Goal: Transaction & Acquisition: Obtain resource

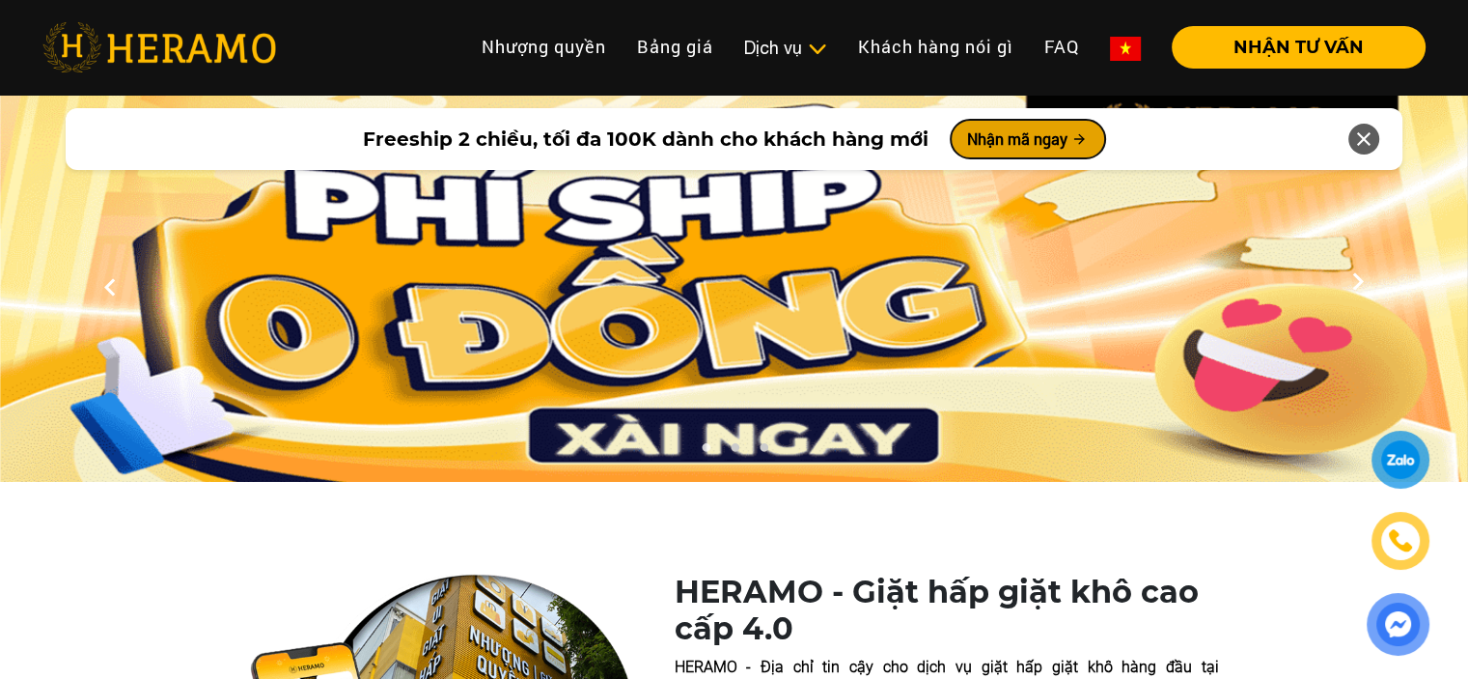
click at [1056, 142] on button "Nhận mã ngay" at bounding box center [1028, 139] width 154 height 39
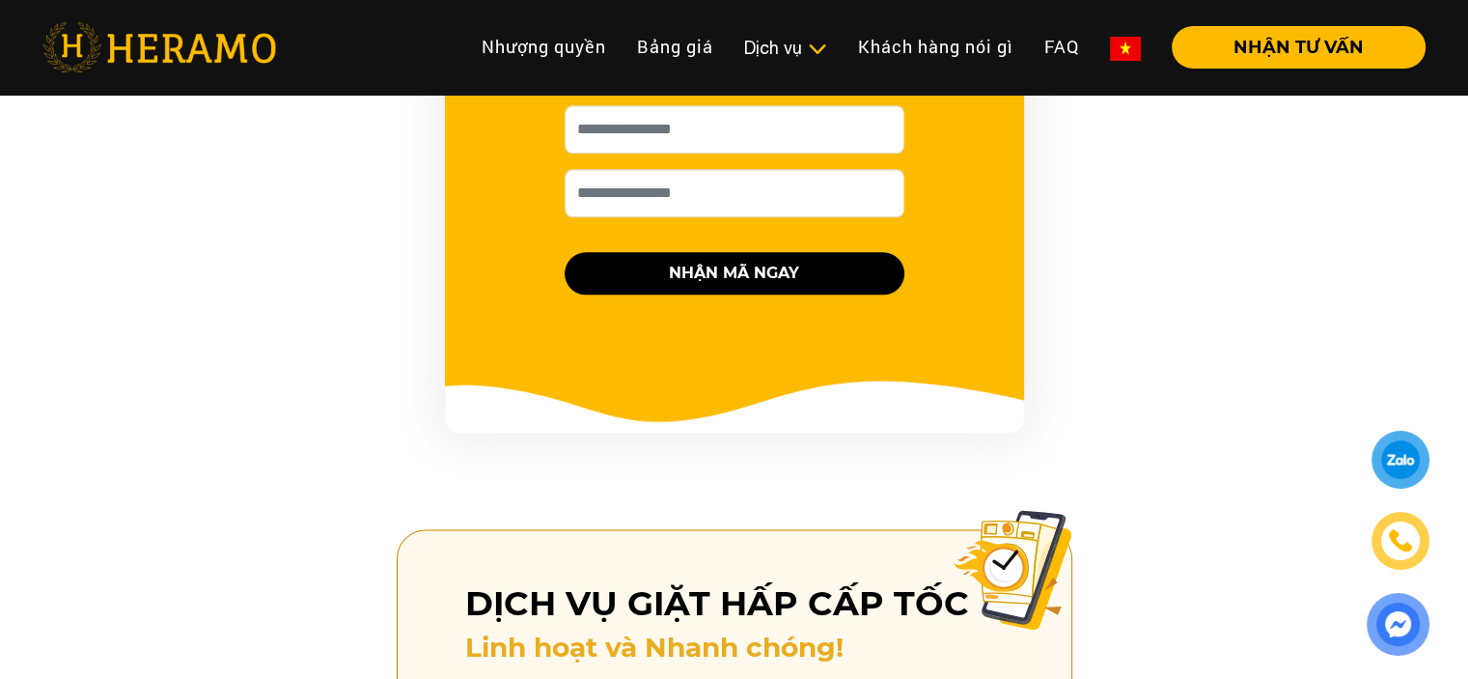
scroll to position [2058, 0]
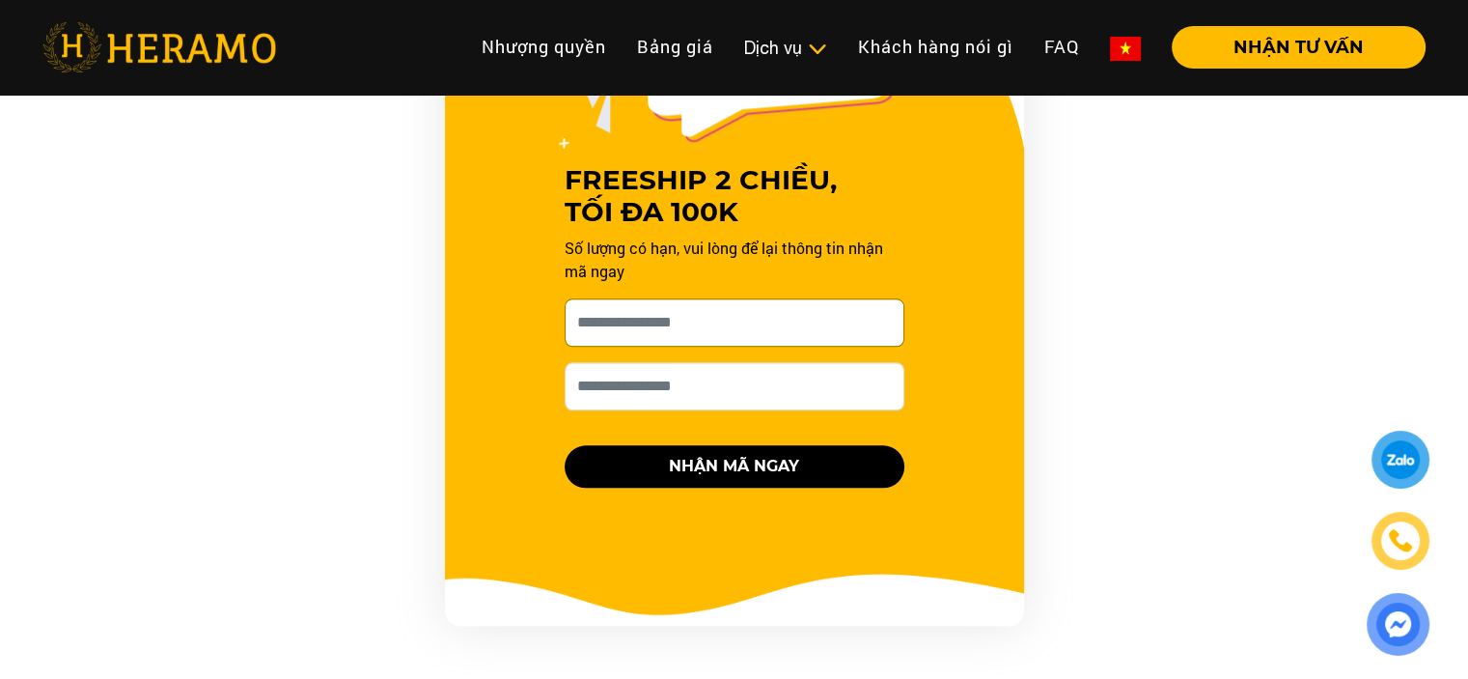
click at [709, 298] on input "[PERSON_NAME] xin tên của bạn nhé *" at bounding box center [735, 322] width 340 height 48
type input "**********"
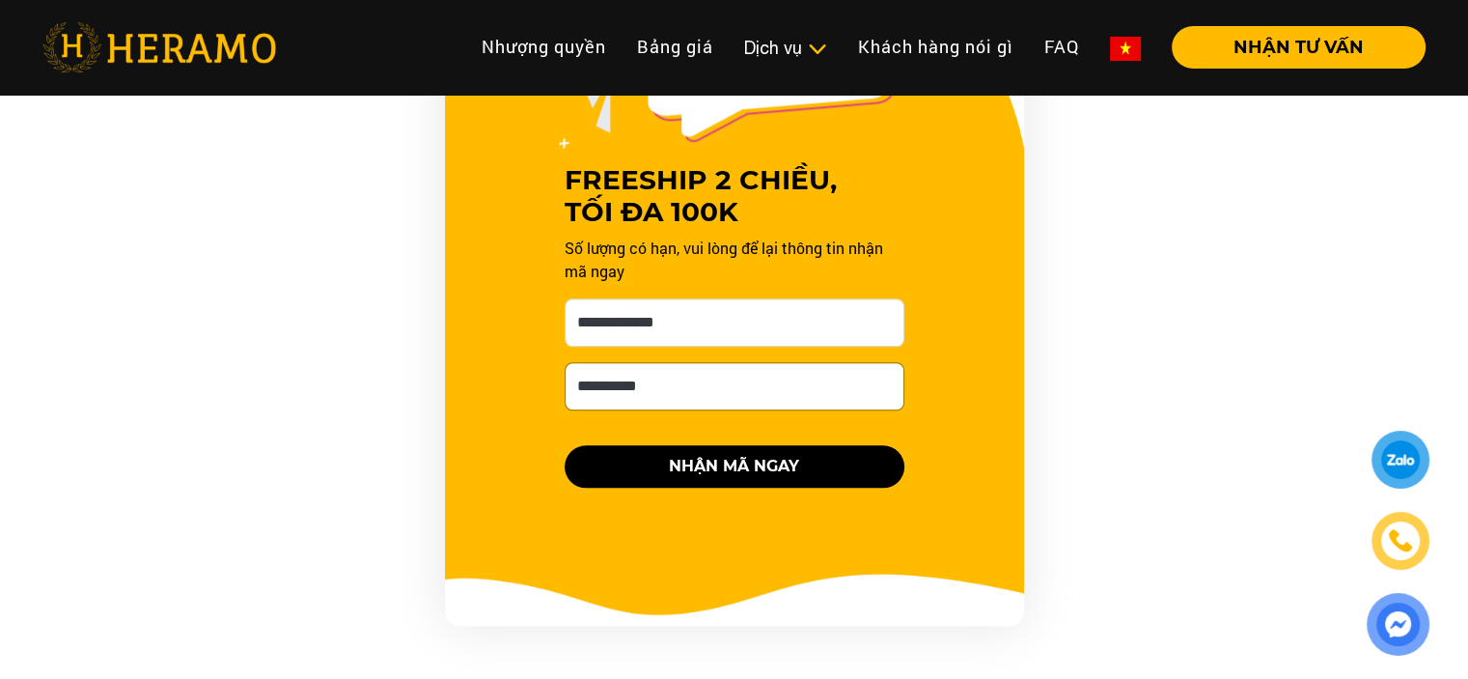
type input "**********"
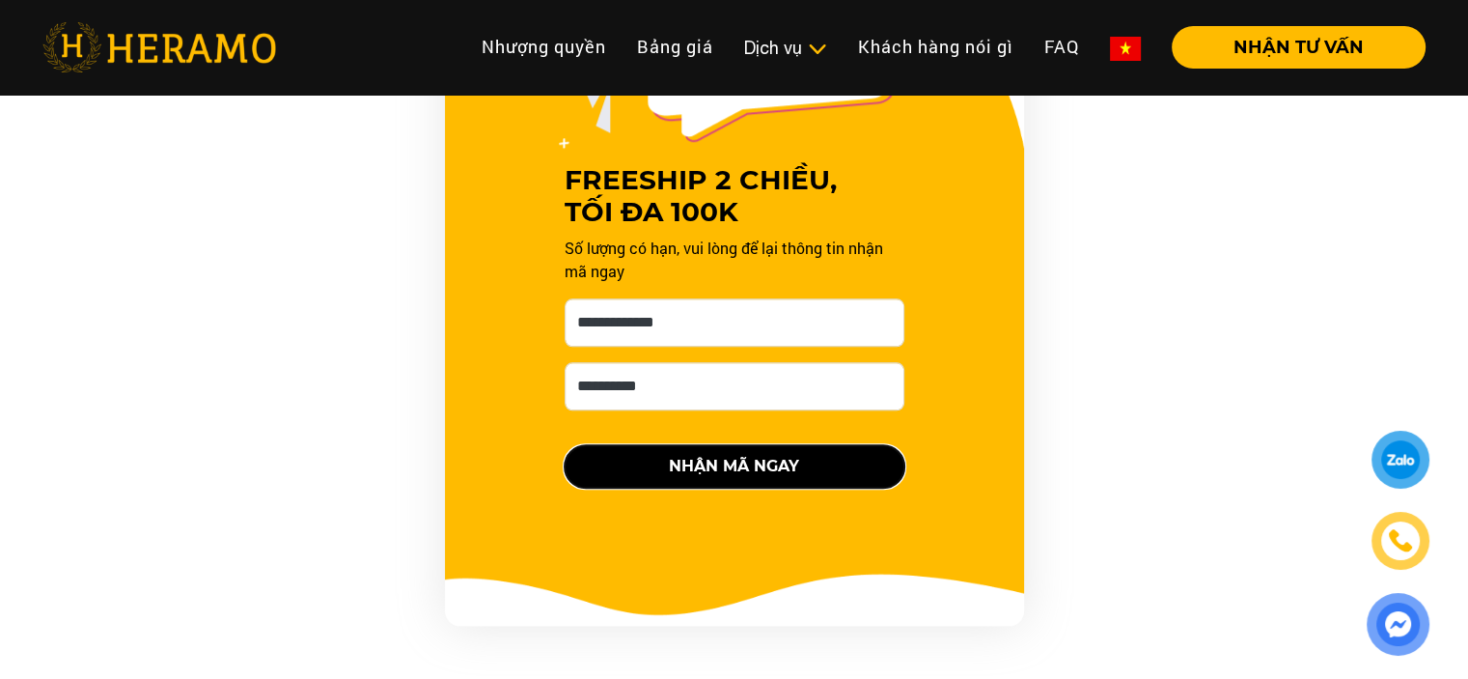
click at [749, 445] on button "NHẬN MÃ NGAY" at bounding box center [735, 466] width 340 height 42
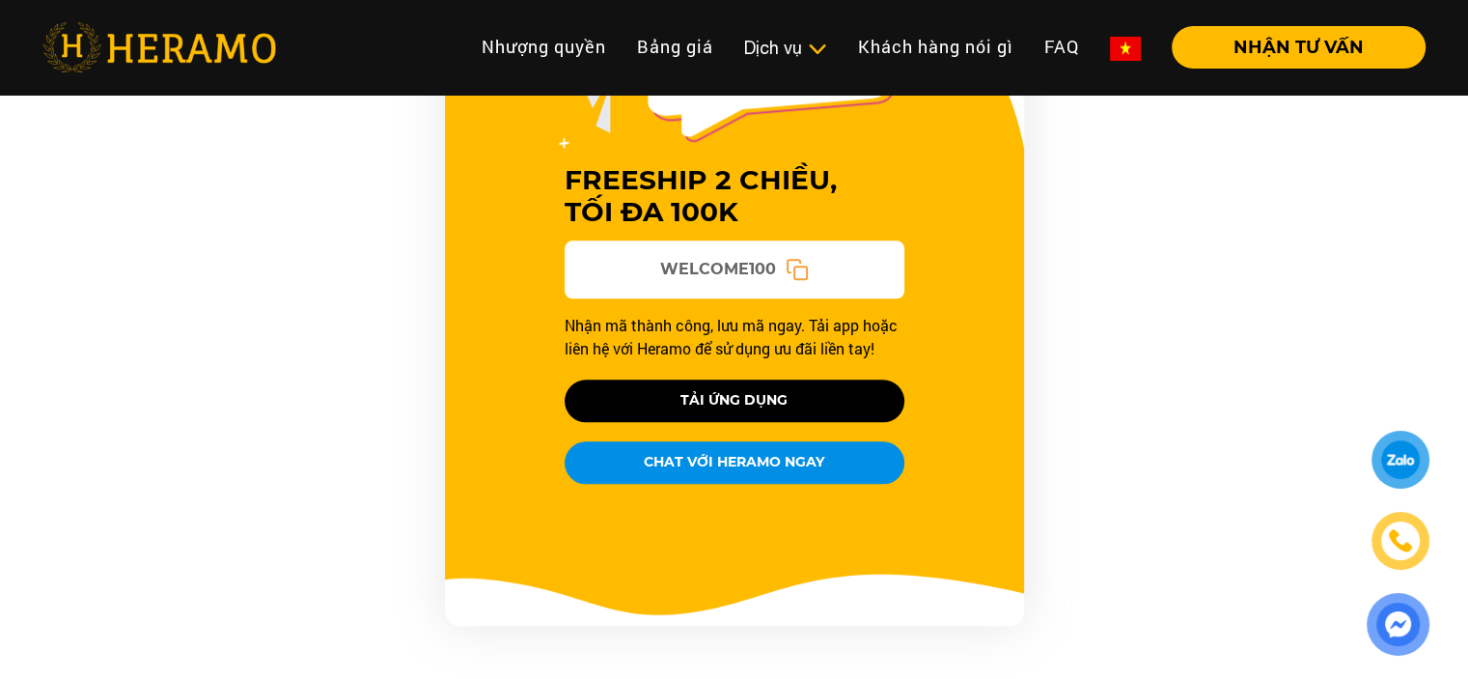
click at [686, 258] on span "WELCOME100" at bounding box center [718, 269] width 116 height 23
copy span "WELCOME100"
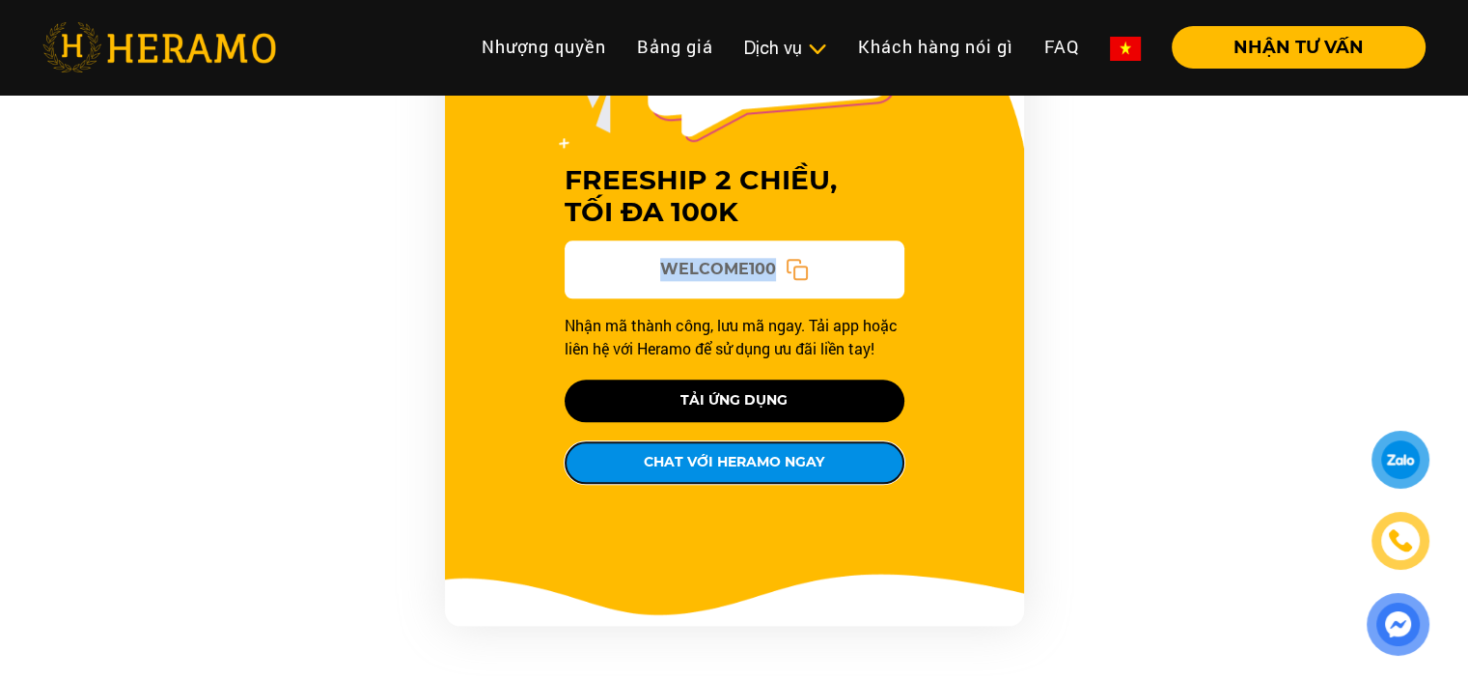
click at [763, 441] on button "CHAT VỚI HERAMO NGAY" at bounding box center [735, 462] width 340 height 42
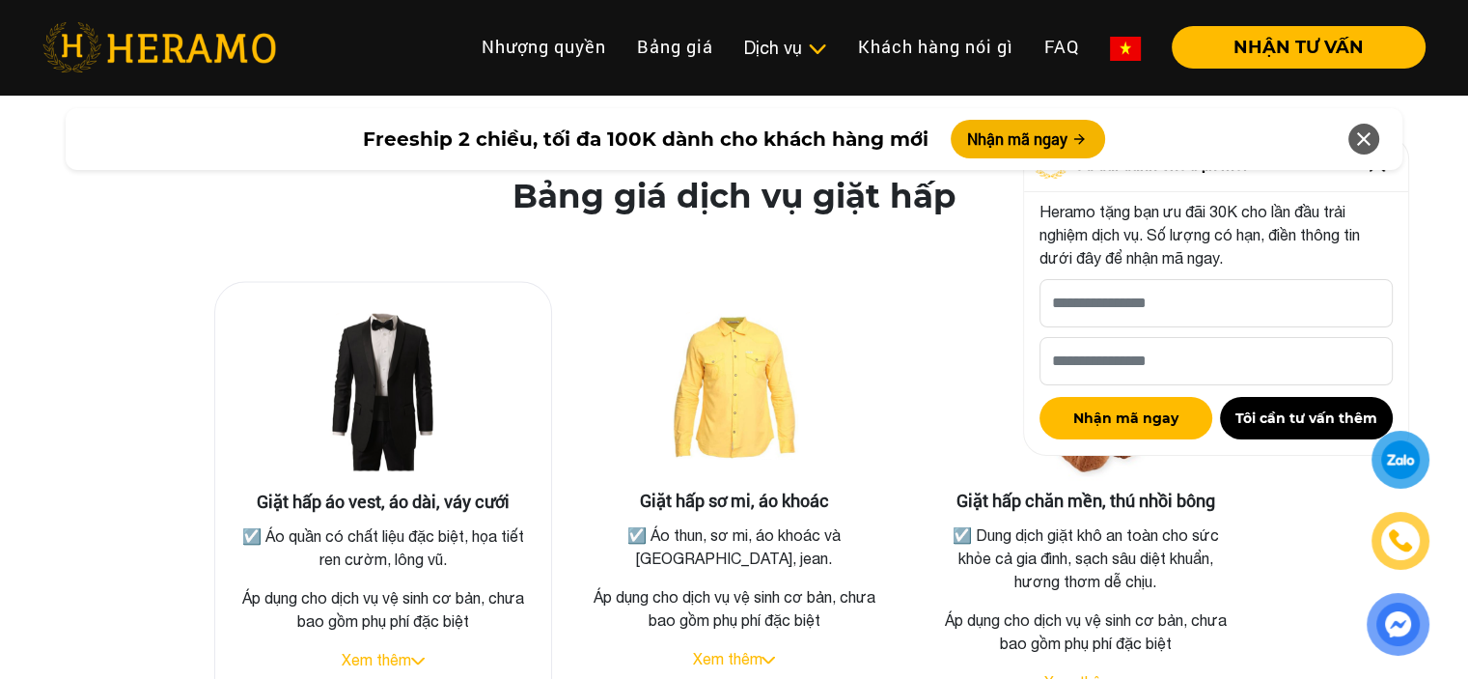
scroll to position [3505, 0]
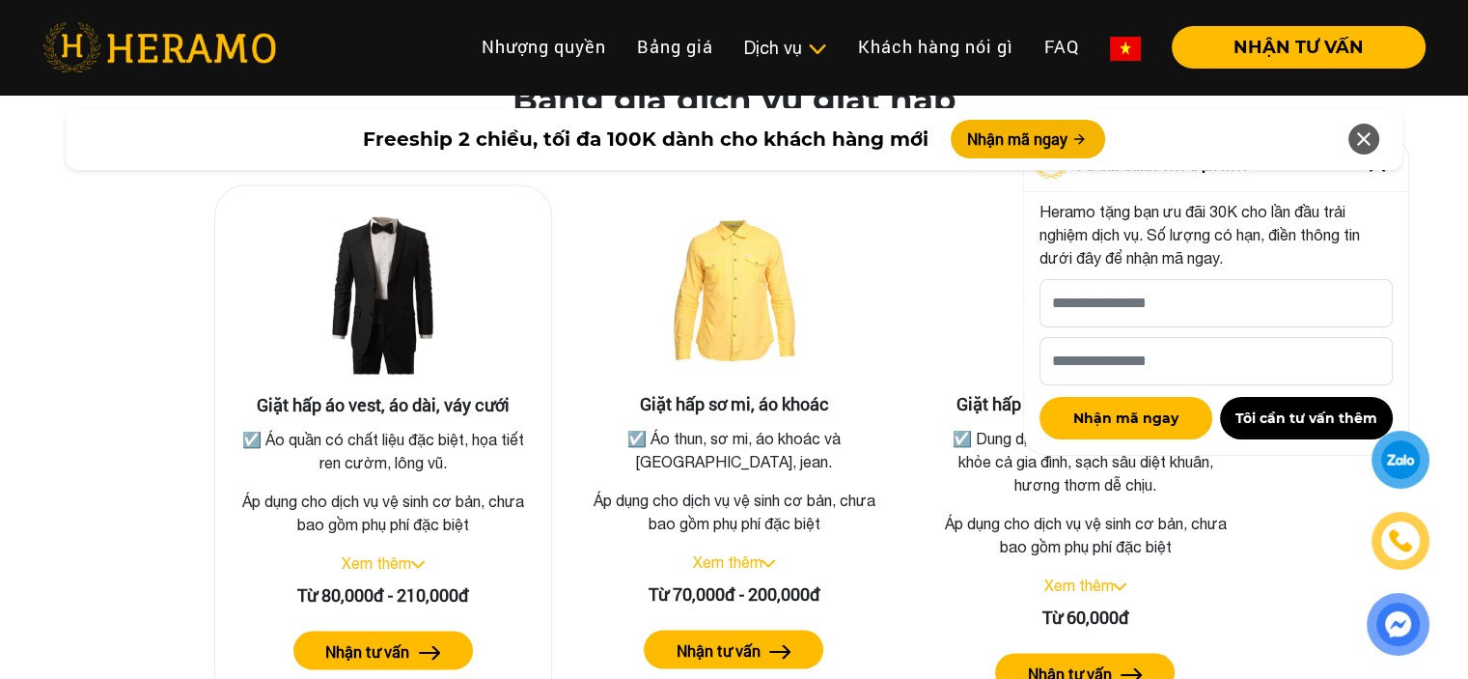
click at [402, 522] on div "Giặt hấp áo vest, áo dài, váy cưới ☑️ Áo quần có chất liệu đặc biệt, họa tiết r…" at bounding box center [383, 444] width 338 height 520
click at [404, 553] on link "Xem thêm" at bounding box center [376, 561] width 69 height 17
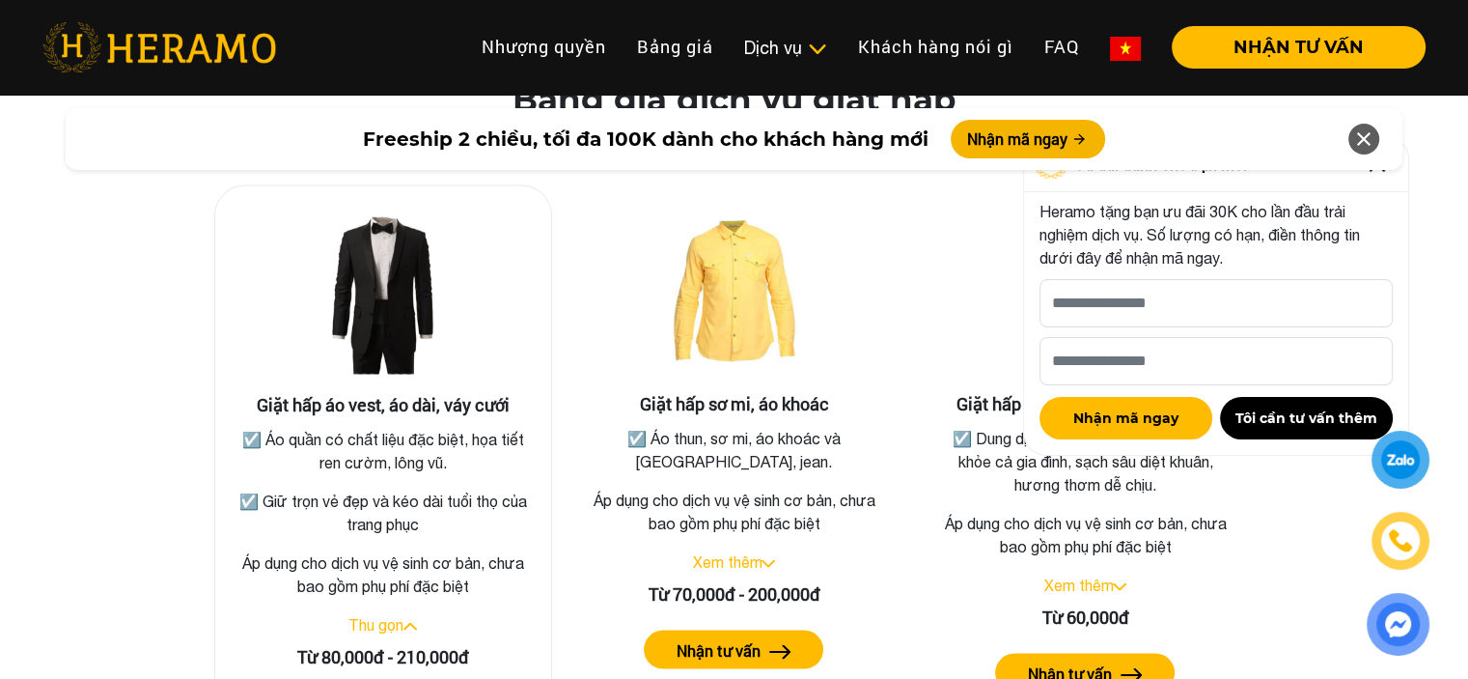
scroll to position [3602, 0]
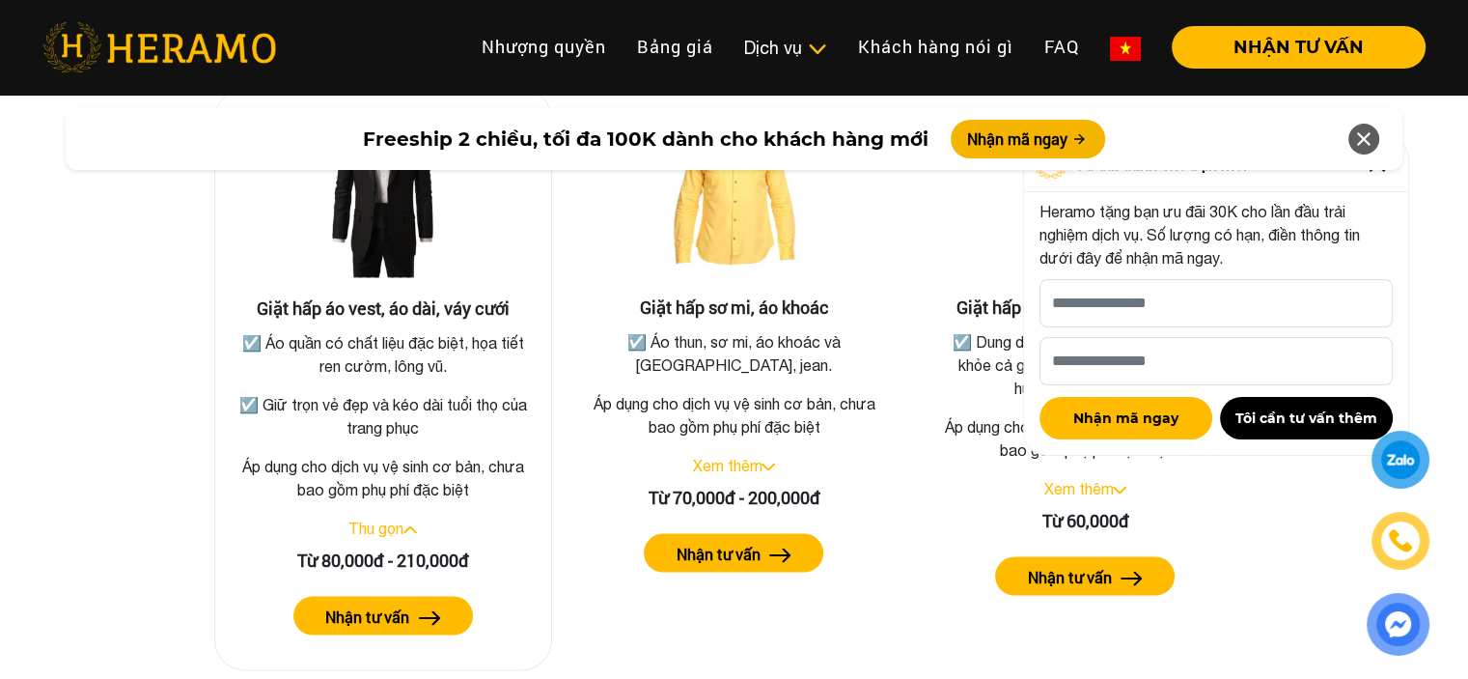
click at [424, 610] on img at bounding box center [430, 617] width 22 height 14
